Goal: Information Seeking & Learning: Find specific fact

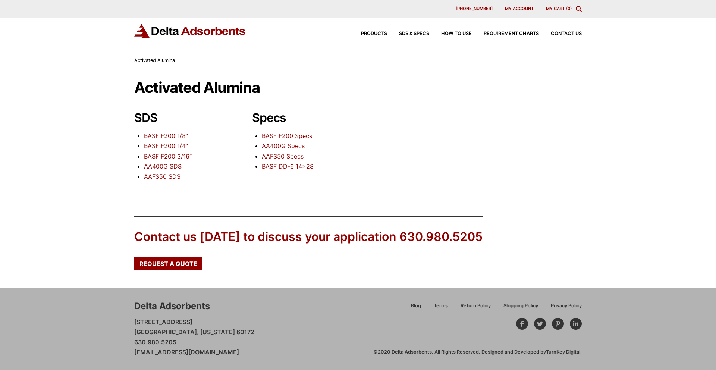
click at [175, 137] on link "BASF F200 1/8″" at bounding box center [166, 135] width 44 height 7
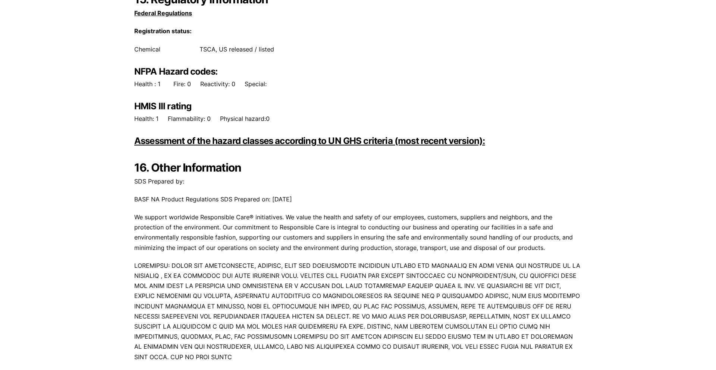
scroll to position [4080, 0]
